Goal: Navigation & Orientation: Find specific page/section

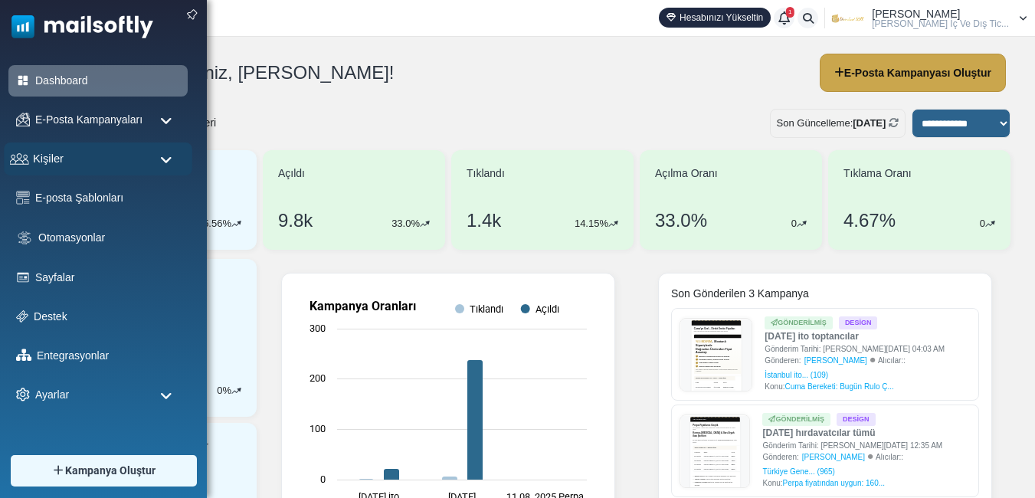
click at [74, 160] on div "Kişiler" at bounding box center [98, 158] width 188 height 33
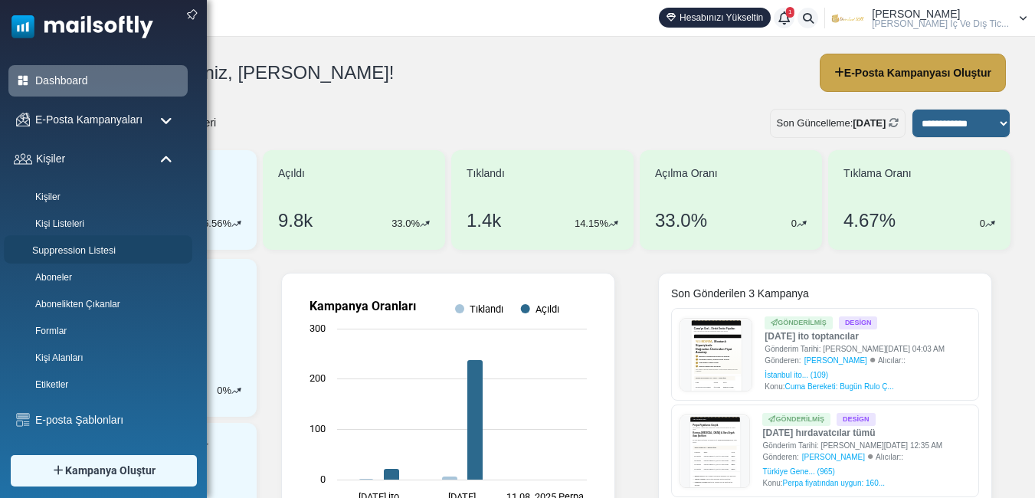
click at [90, 246] on link "Suppression Listesi" at bounding box center [96, 251] width 184 height 15
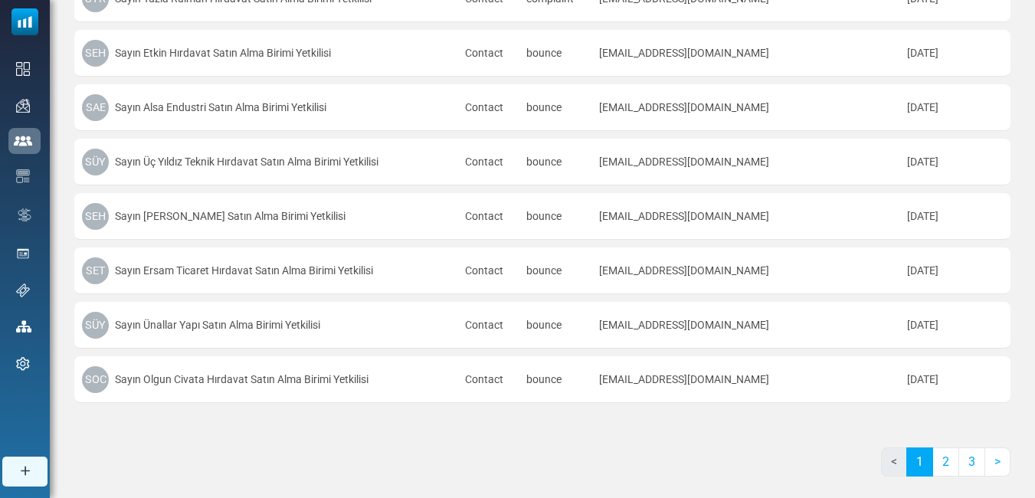
scroll to position [907, 0]
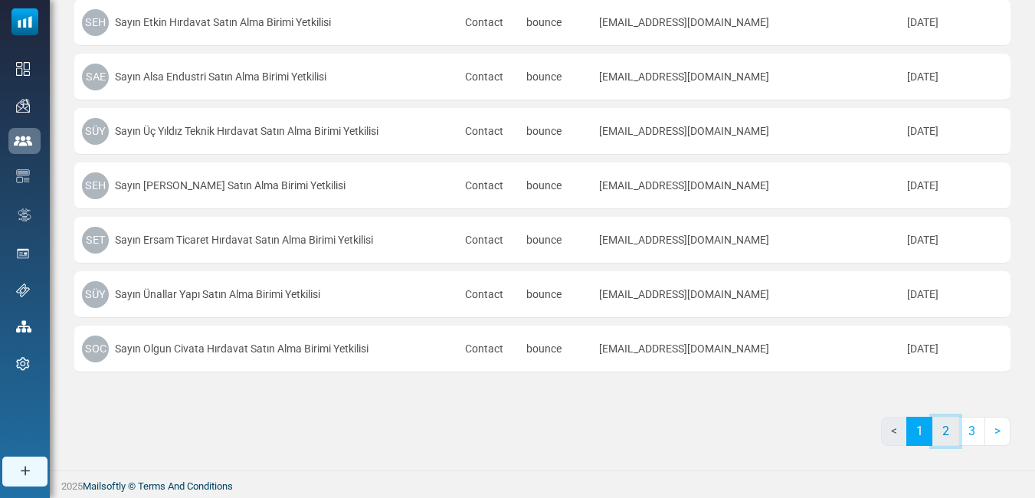
click at [944, 429] on link "2" at bounding box center [945, 431] width 27 height 29
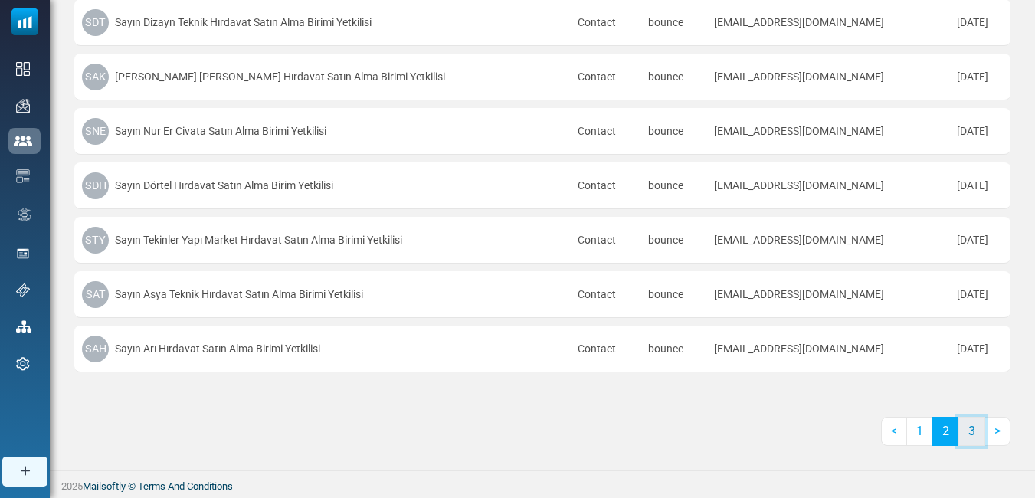
click at [975, 429] on link "3" at bounding box center [971, 431] width 27 height 29
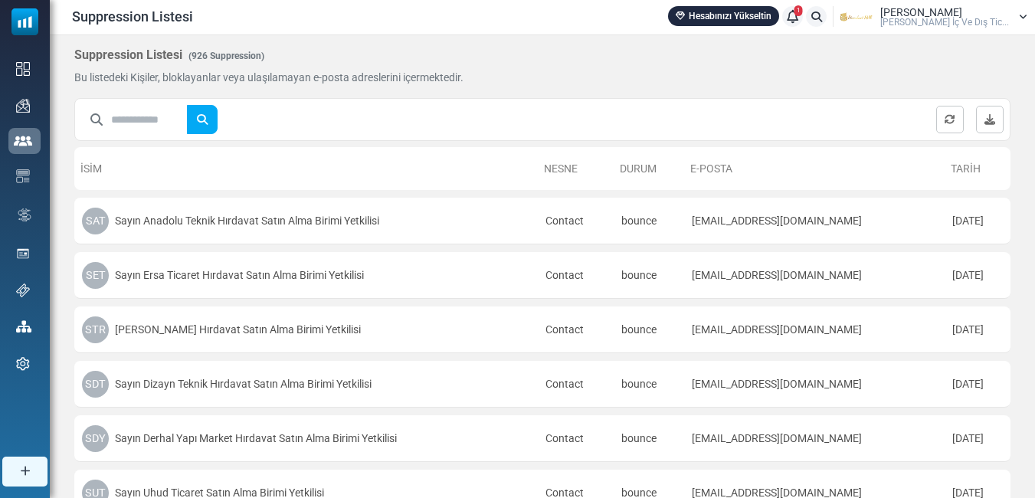
scroll to position [0, 0]
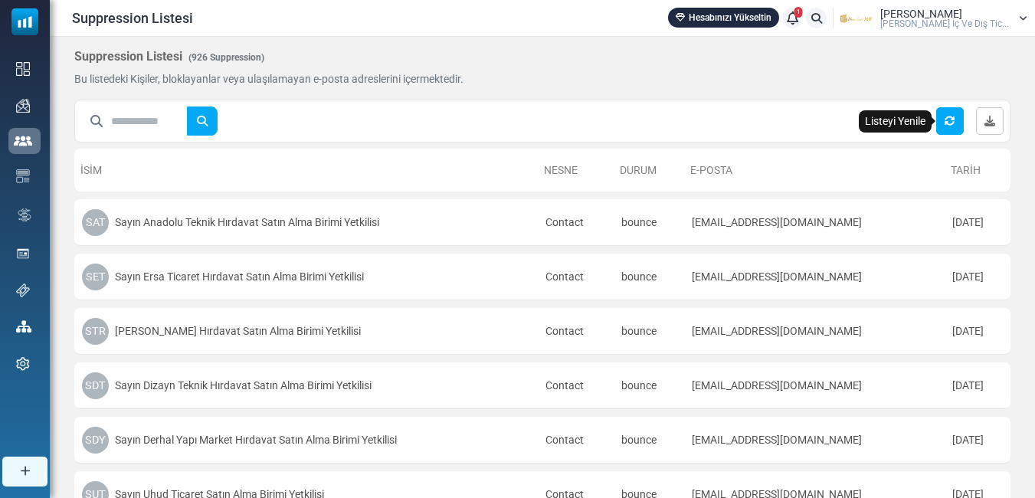
click at [947, 121] on icon "Listeyi Yenile" at bounding box center [949, 121] width 11 height 11
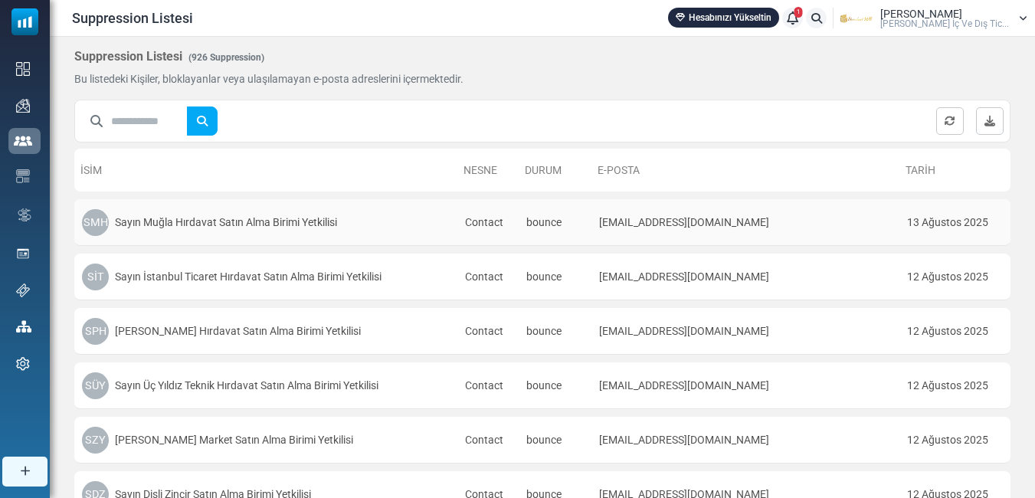
click at [963, 221] on td "13 Ağustos 2025" at bounding box center [954, 222] width 111 height 47
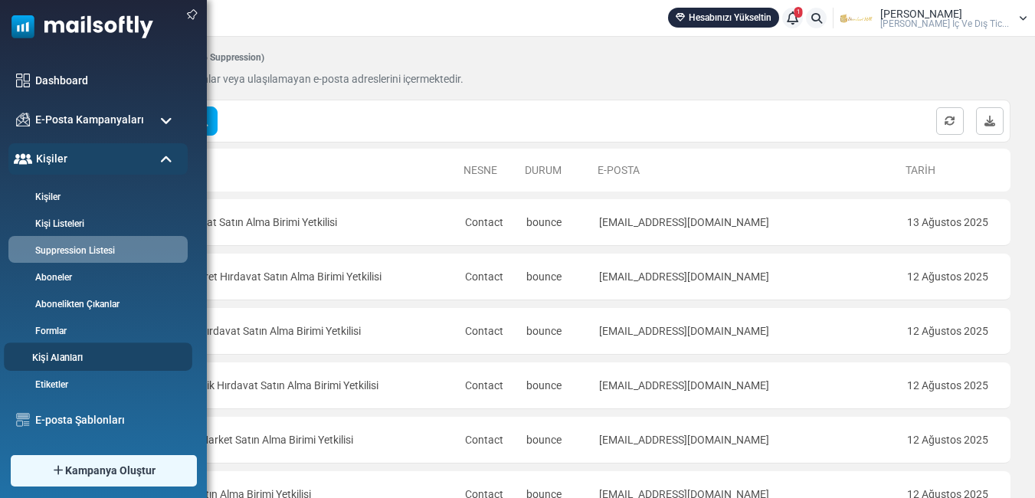
click at [68, 358] on link "Kişi Alanları" at bounding box center [96, 358] width 184 height 15
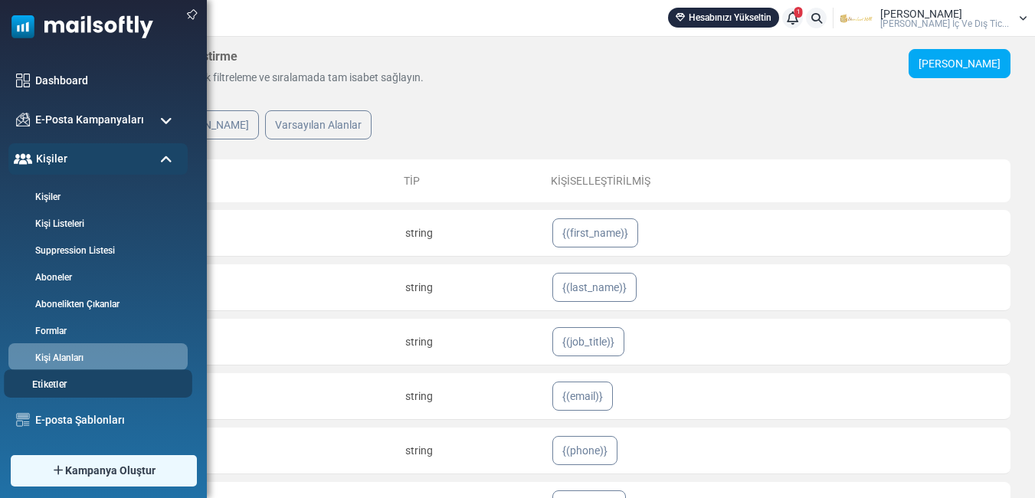
click at [61, 388] on link "Etiketler" at bounding box center [96, 385] width 184 height 15
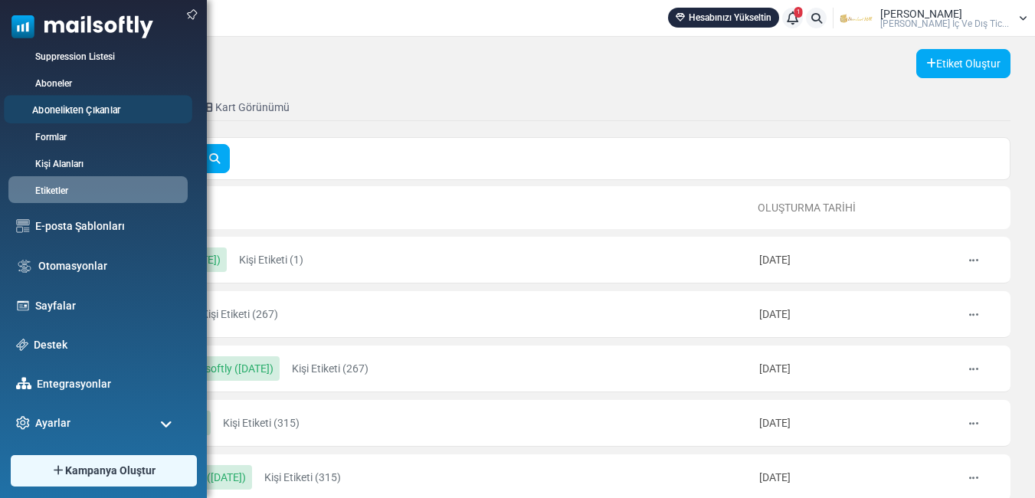
scroll to position [196, 0]
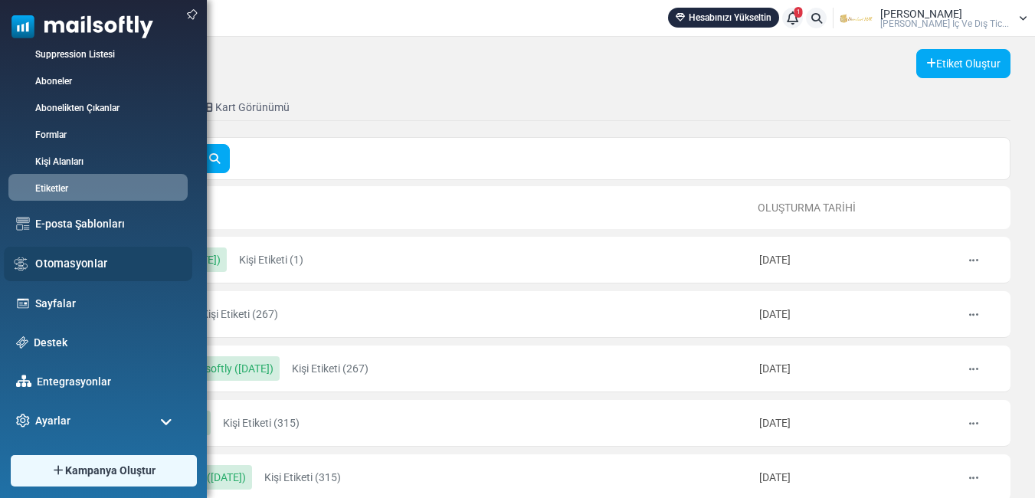
click at [73, 269] on link "Otomasyonlar" at bounding box center [109, 263] width 149 height 17
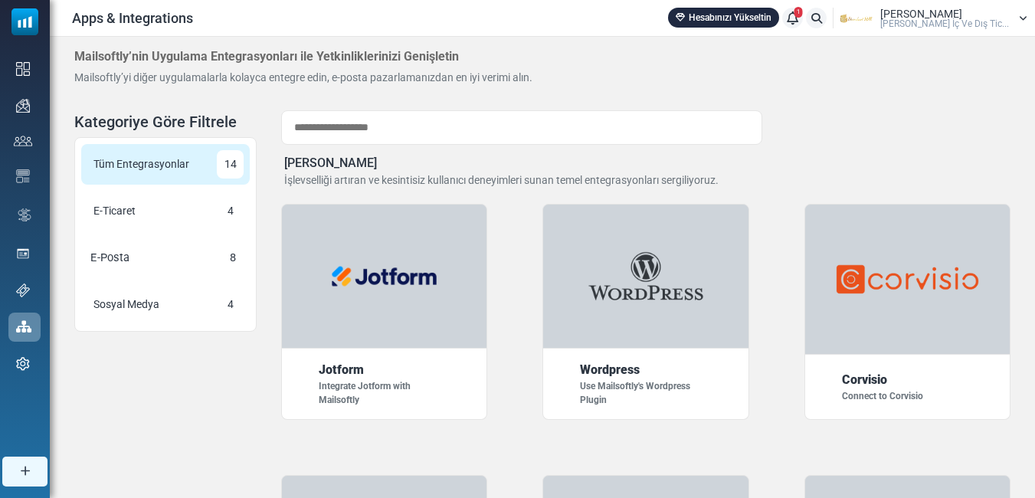
click at [129, 253] on div "E-Posta" at bounding box center [110, 257] width 52 height 29
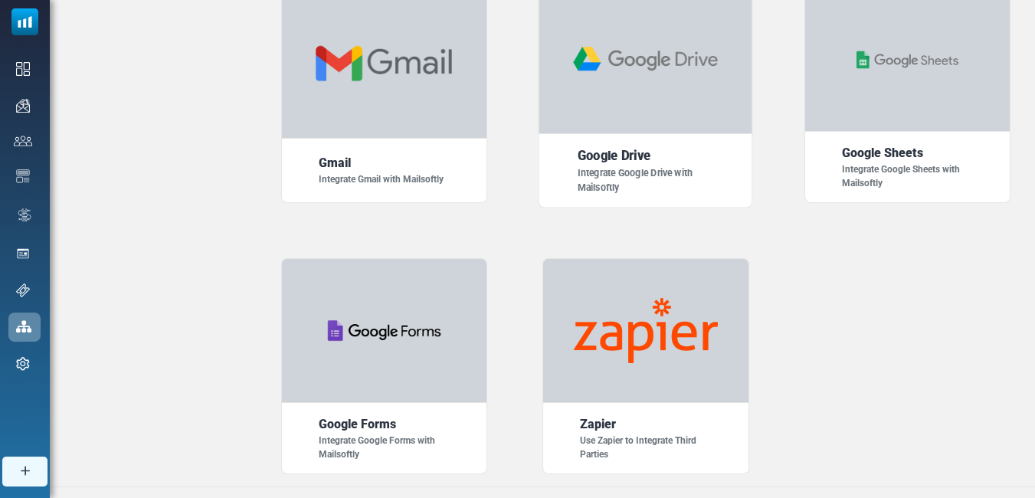
scroll to position [502, 0]
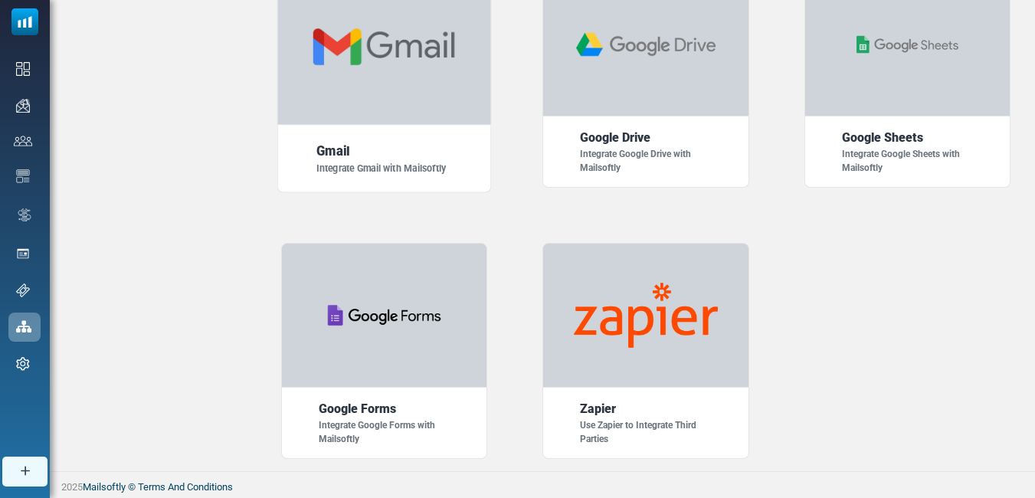
click at [404, 54] on img at bounding box center [383, 46] width 149 height 41
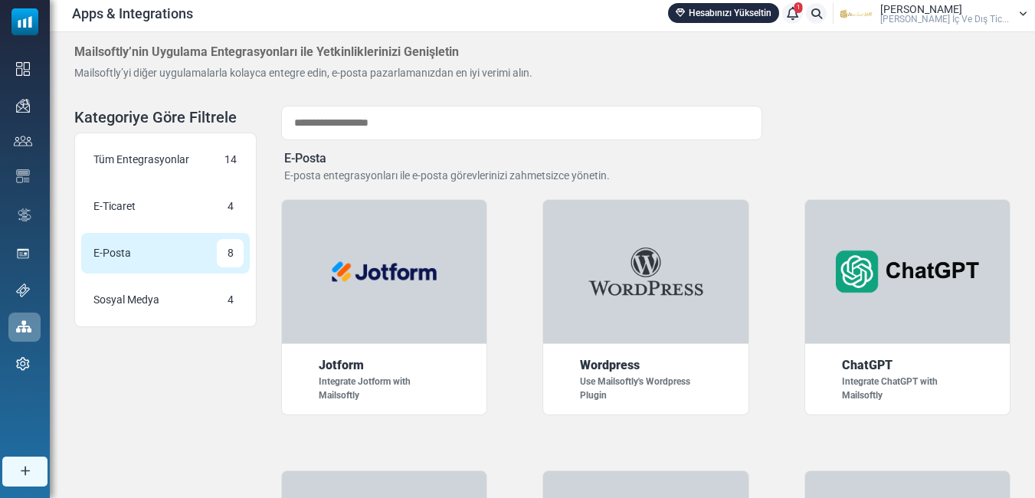
scroll to position [0, 0]
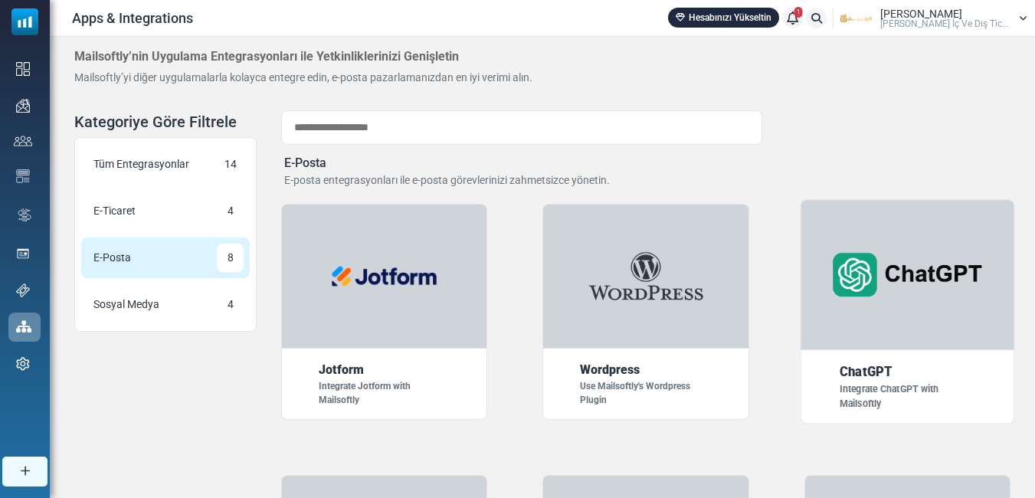
click at [907, 299] on img at bounding box center [907, 274] width 149 height 83
